Goal: Information Seeking & Learning: Learn about a topic

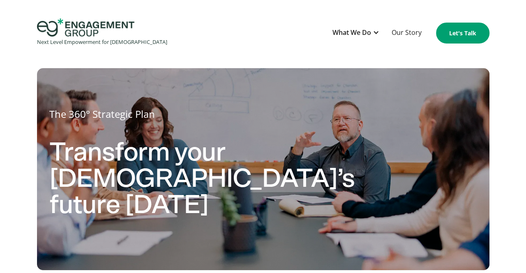
scroll to position [5, 0]
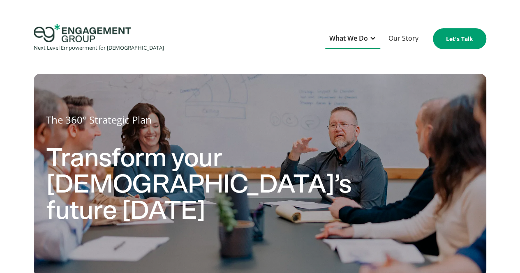
click at [350, 39] on div "What We Do" at bounding box center [348, 38] width 39 height 11
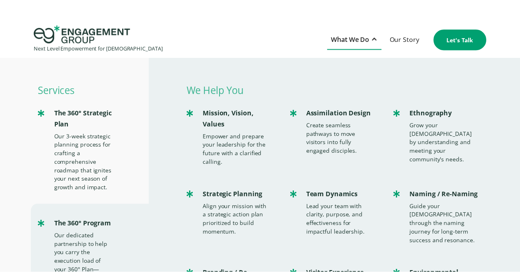
scroll to position [0, 0]
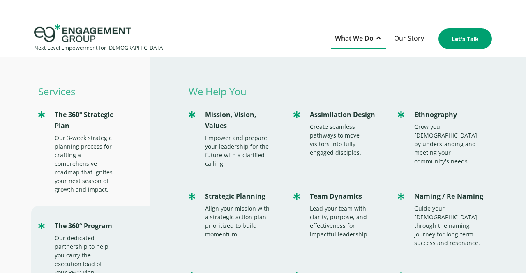
click at [90, 30] on img "home" at bounding box center [82, 33] width 97 height 18
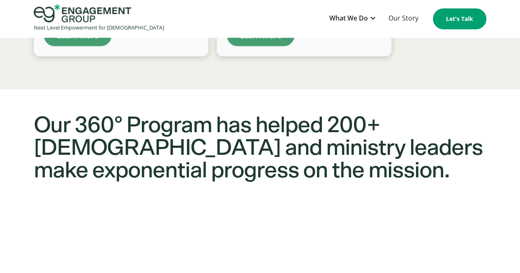
scroll to position [714, 0]
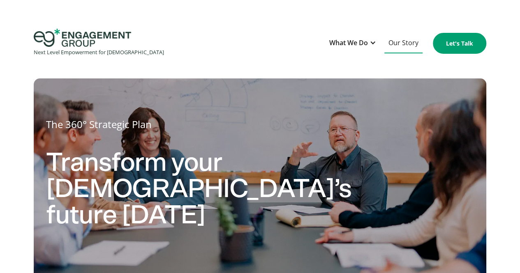
click at [398, 42] on link "Our Story" at bounding box center [403, 43] width 38 height 20
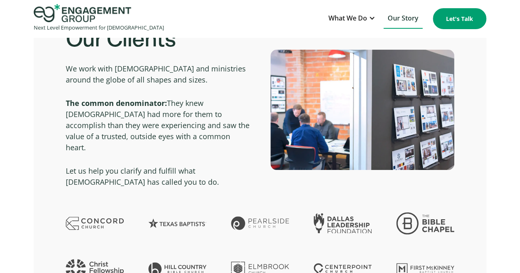
scroll to position [1578, 0]
drag, startPoint x: 41, startPoint y: 172, endPoint x: 19, endPoint y: 177, distance: 22.2
click at [19, 177] on div "Our Clients We work with [DEMOGRAPHIC_DATA] and ministries around the globe of …" at bounding box center [260, 188] width 520 height 389
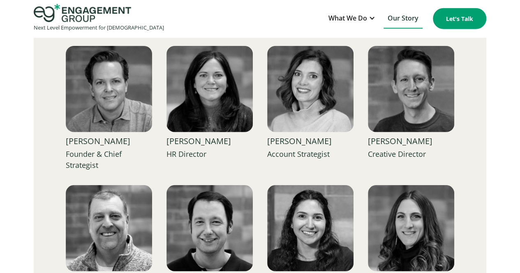
scroll to position [1039, 0]
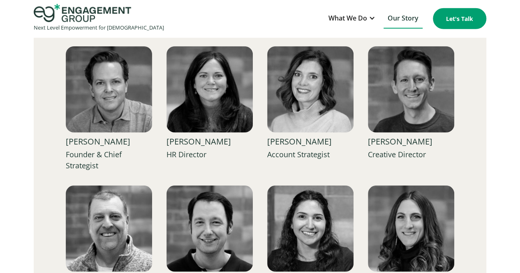
drag, startPoint x: 122, startPoint y: 140, endPoint x: 64, endPoint y: 138, distance: 58.4
click at [64, 138] on div "Our Team Strategic minds with ministry hearts... [PERSON_NAME] Founder & Chief …" at bounding box center [260, 224] width 452 height 551
copy div "[PERSON_NAME]"
